Goal: Task Accomplishment & Management: Manage account settings

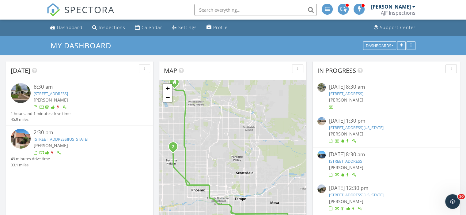
click at [82, 136] on div "2:30 pm 7436 N 44th Ave , Glendale, Arizona 85301 Matthew Shakespeare" at bounding box center [86, 142] width 104 height 27
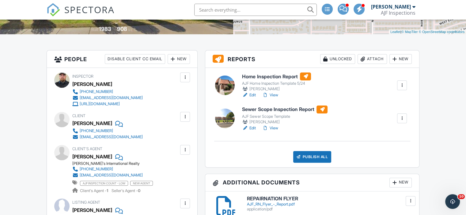
scroll to position [153, 0]
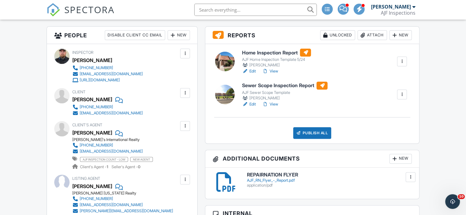
click at [275, 72] on link "View" at bounding box center [270, 71] width 16 height 6
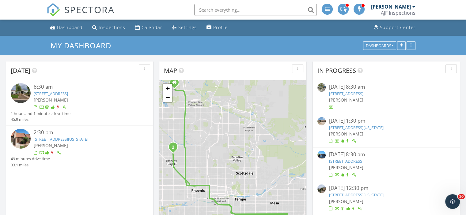
click at [73, 140] on link "7436 N 44th Ave , Glendale, Arizona 85301" at bounding box center [61, 140] width 55 height 6
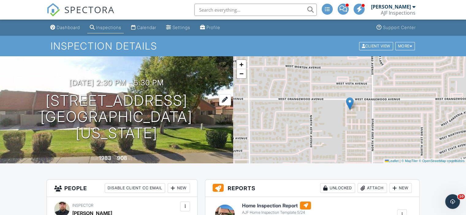
click at [113, 105] on h1 "7436 N 44th Ave Glendale, Arizona 85301" at bounding box center [116, 117] width 213 height 48
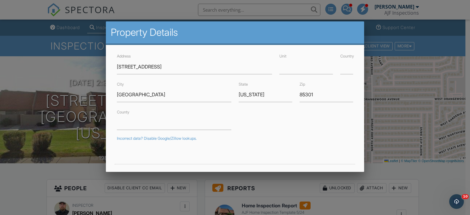
click at [29, 177] on div at bounding box center [235, 103] width 470 height 269
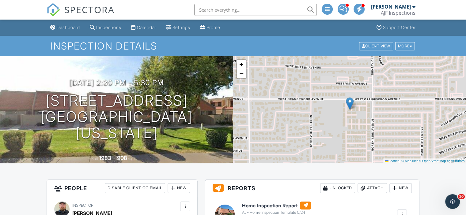
click at [380, 187] on div "Attach" at bounding box center [371, 188] width 29 height 10
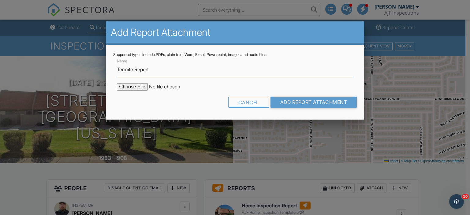
type input "Termite Report"
click at [134, 85] on input "file" at bounding box center [169, 86] width 104 height 7
type input "C:\fakepath\7436 N 44th Ave WDIIR Report.pdf"
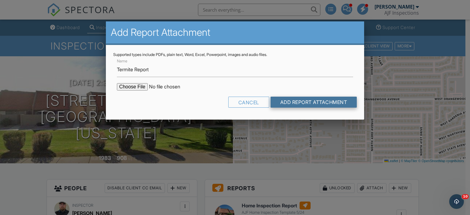
click at [292, 101] on input "Add Report Attachment" at bounding box center [314, 102] width 87 height 11
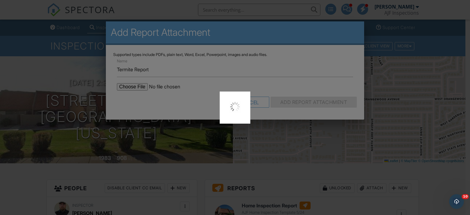
click at [455, 175] on div at bounding box center [235, 107] width 470 height 215
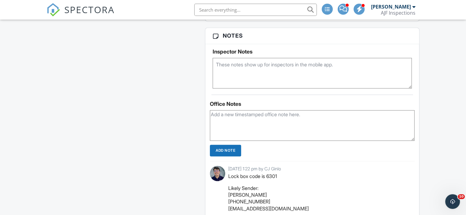
scroll to position [888, 0]
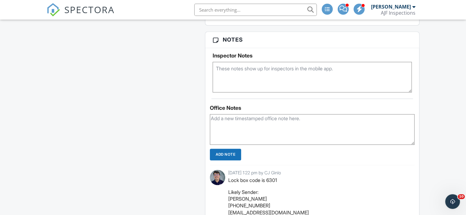
click at [243, 122] on textarea at bounding box center [312, 129] width 205 height 31
type textarea "B"
type textarea "Called the BA he said that it was ok to start at 130 and he will meet me at 330…"
click at [220, 154] on input "Add Note" at bounding box center [225, 155] width 31 height 12
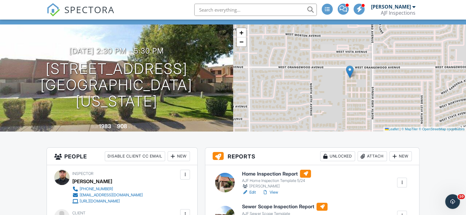
scroll to position [0, 0]
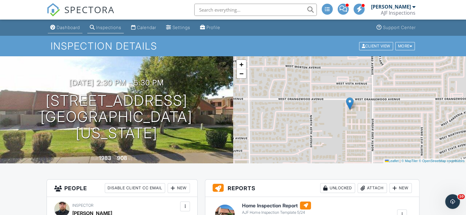
click at [71, 28] on div "Dashboard" at bounding box center [68, 27] width 23 height 5
